Goal: Information Seeking & Learning: Find specific fact

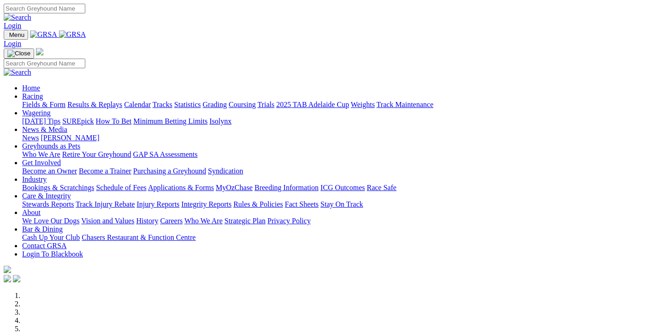
click at [122, 100] on link "Results & Replays" at bounding box center [94, 104] width 55 height 8
